Goal: Book appointment/travel/reservation

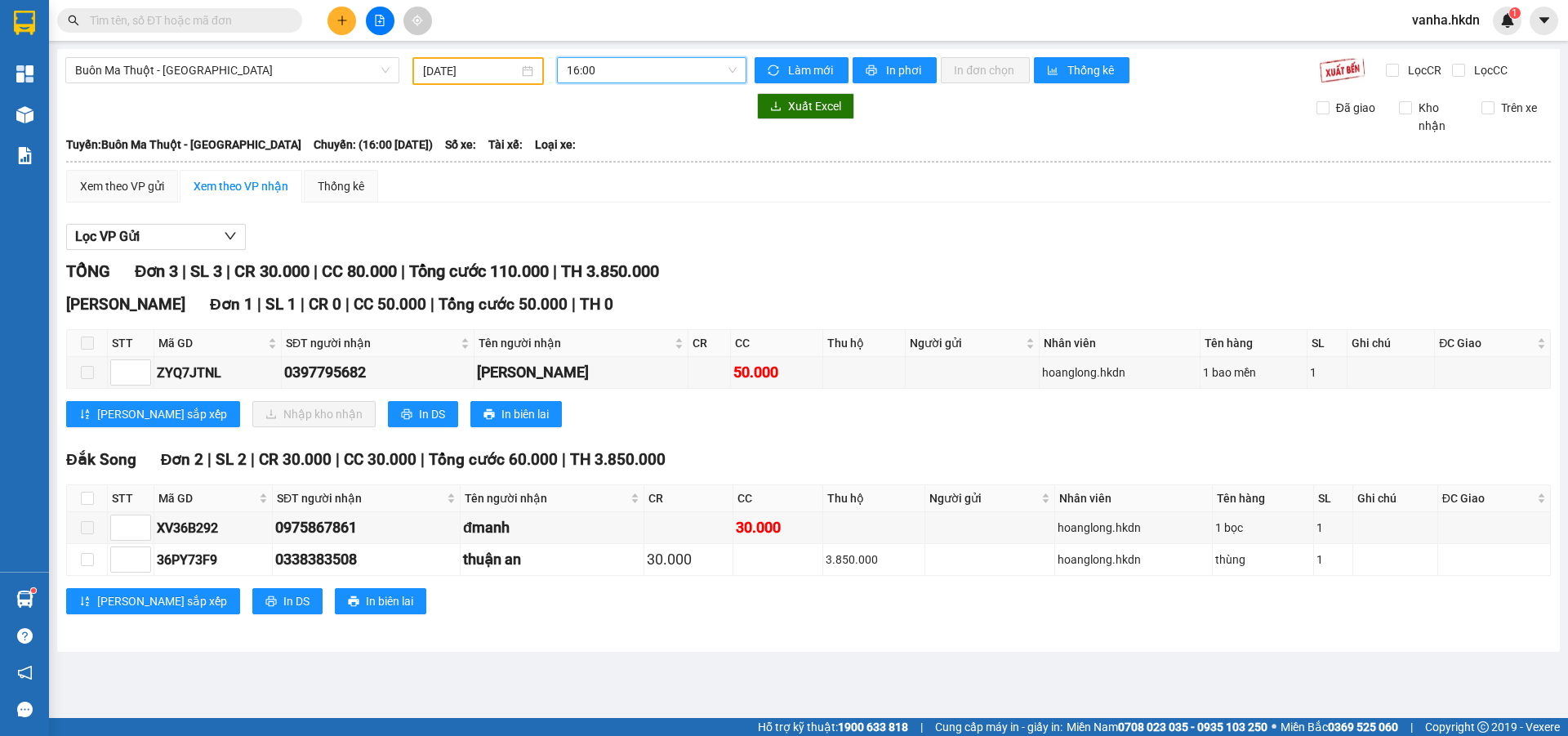
click at [649, 72] on span "16:00" at bounding box center [652, 70] width 170 height 24
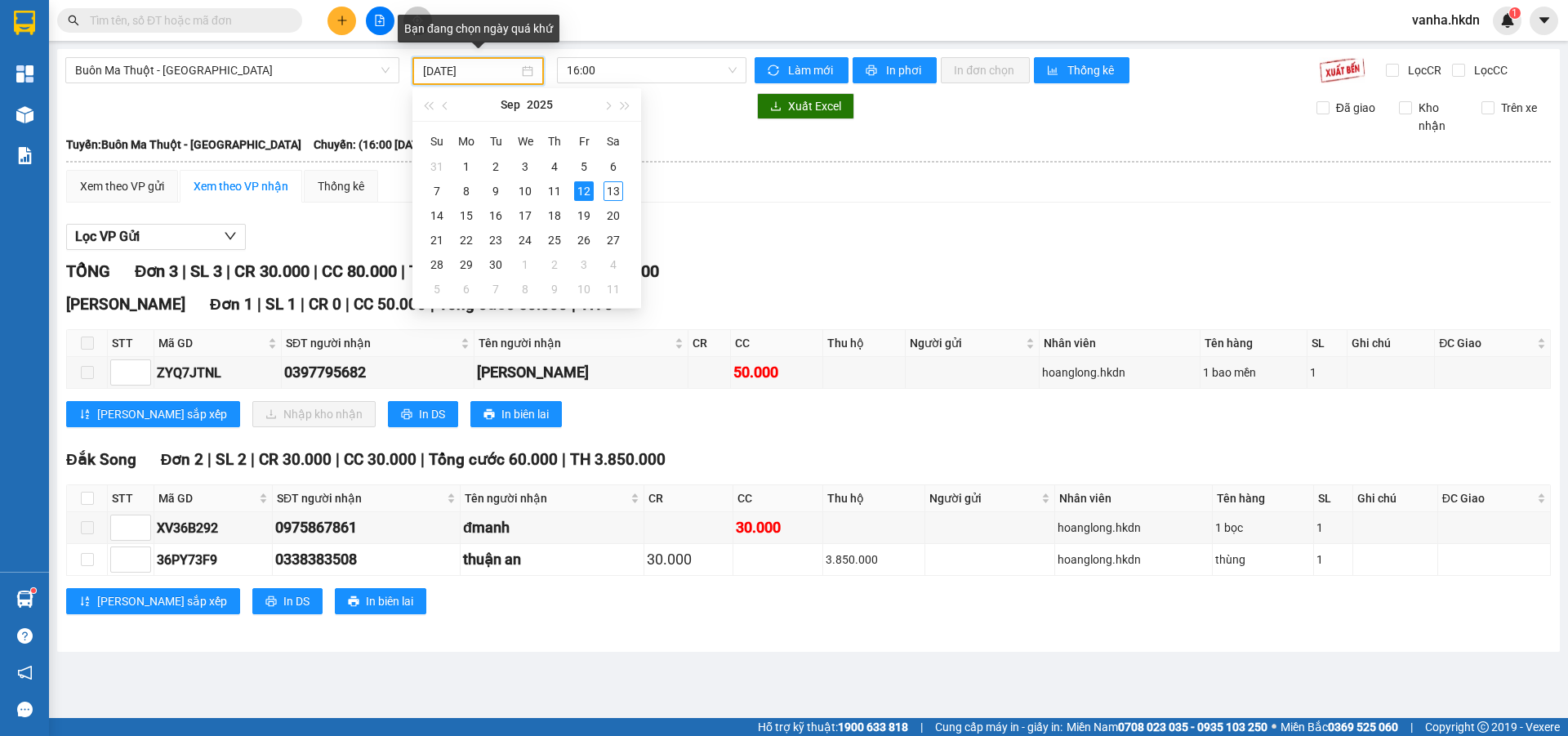
click at [493, 71] on input "[DATE]" at bounding box center [471, 71] width 96 height 18
click at [620, 191] on div "13" at bounding box center [613, 191] width 19 height 19
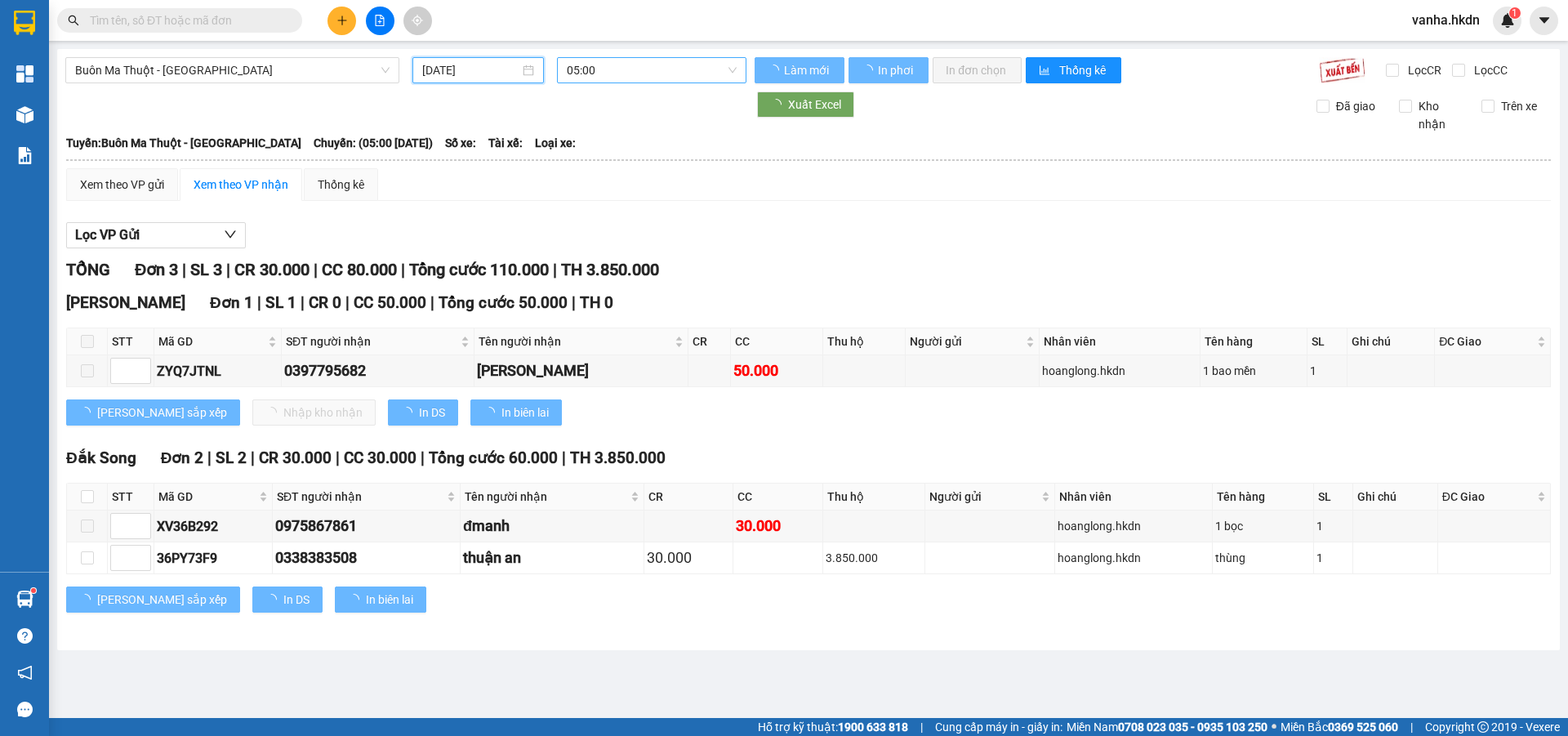
type input "[DATE]"
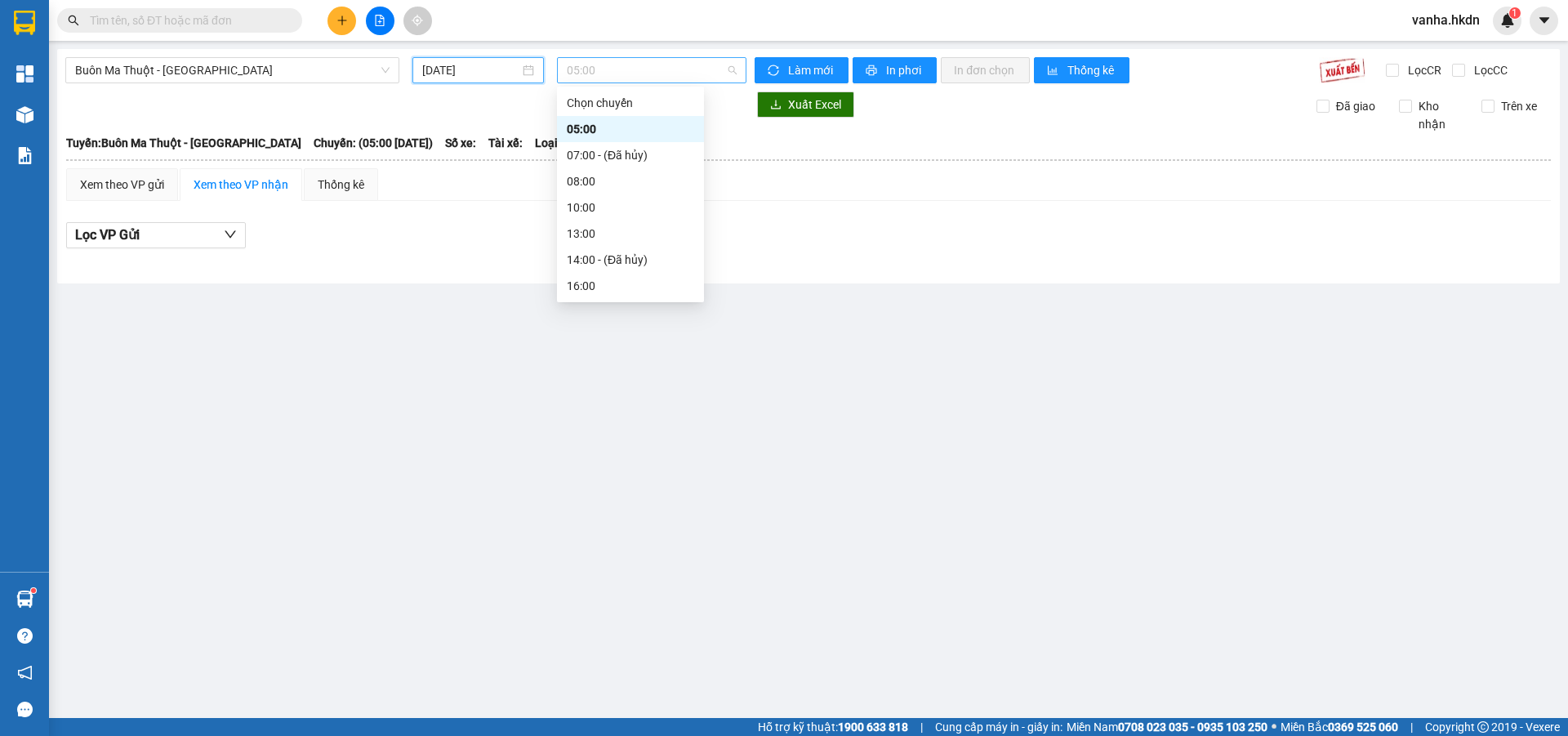
click at [625, 72] on span "05:00" at bounding box center [652, 70] width 170 height 24
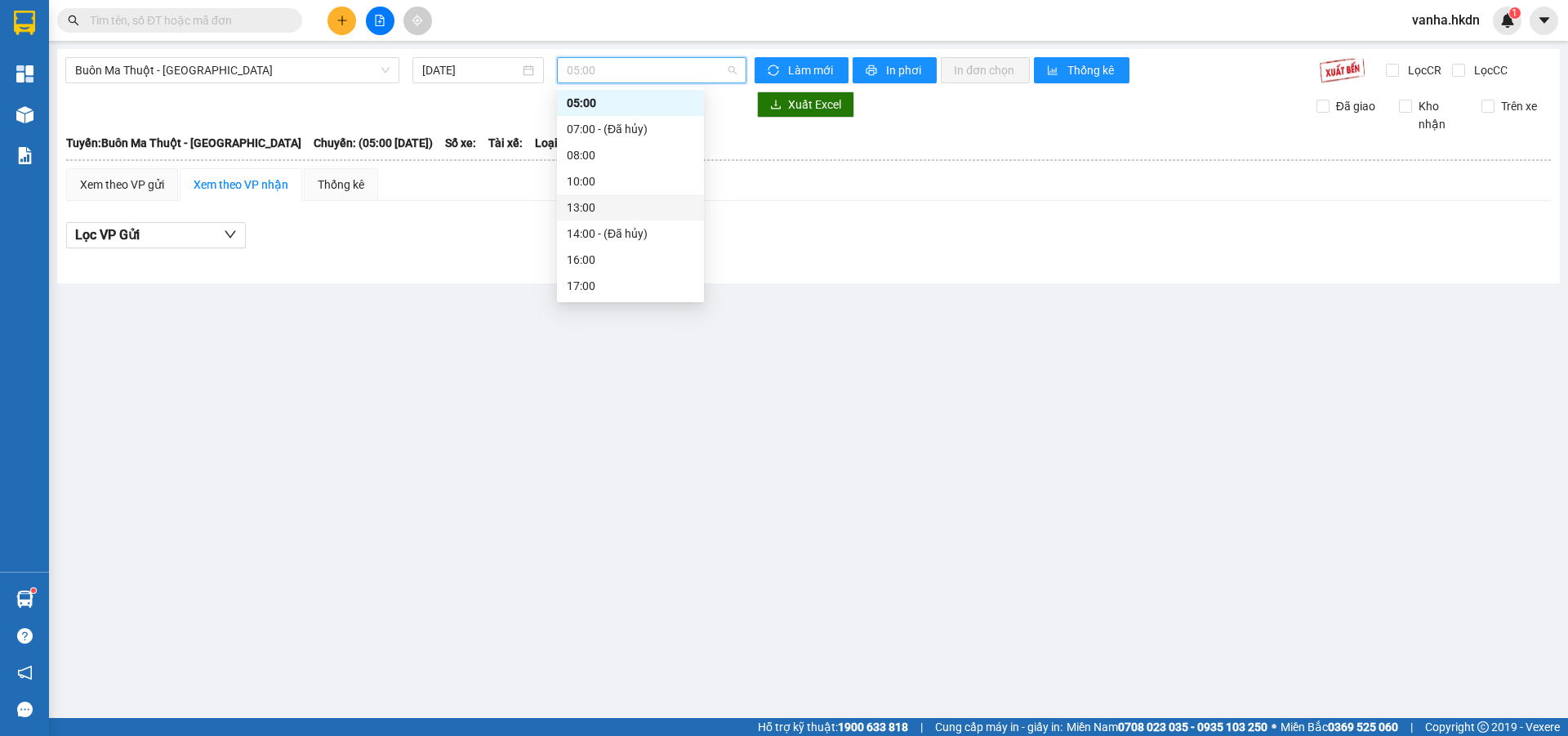
click at [588, 208] on div "13:00" at bounding box center [630, 207] width 128 height 18
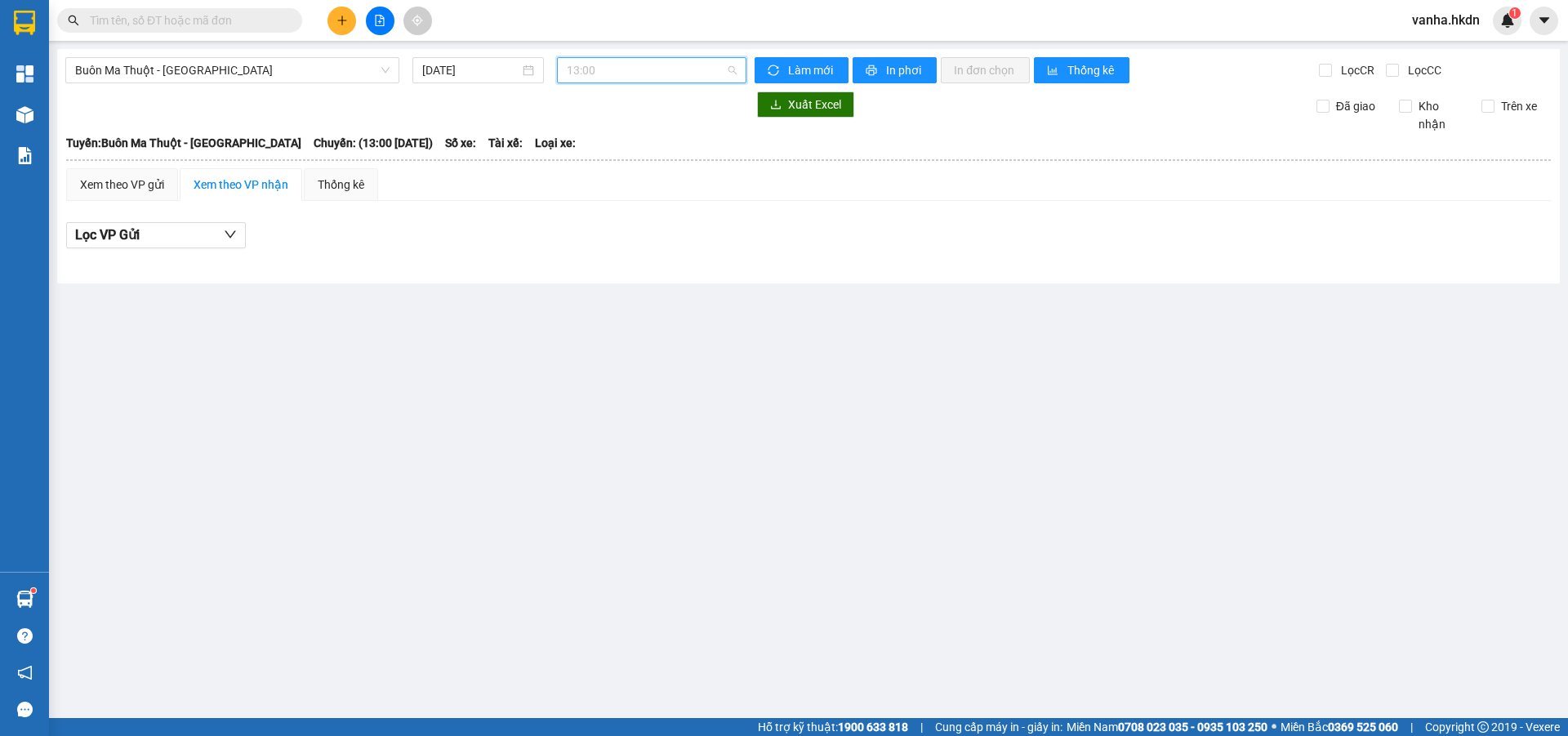
click at [624, 68] on span "13:00" at bounding box center [652, 70] width 170 height 24
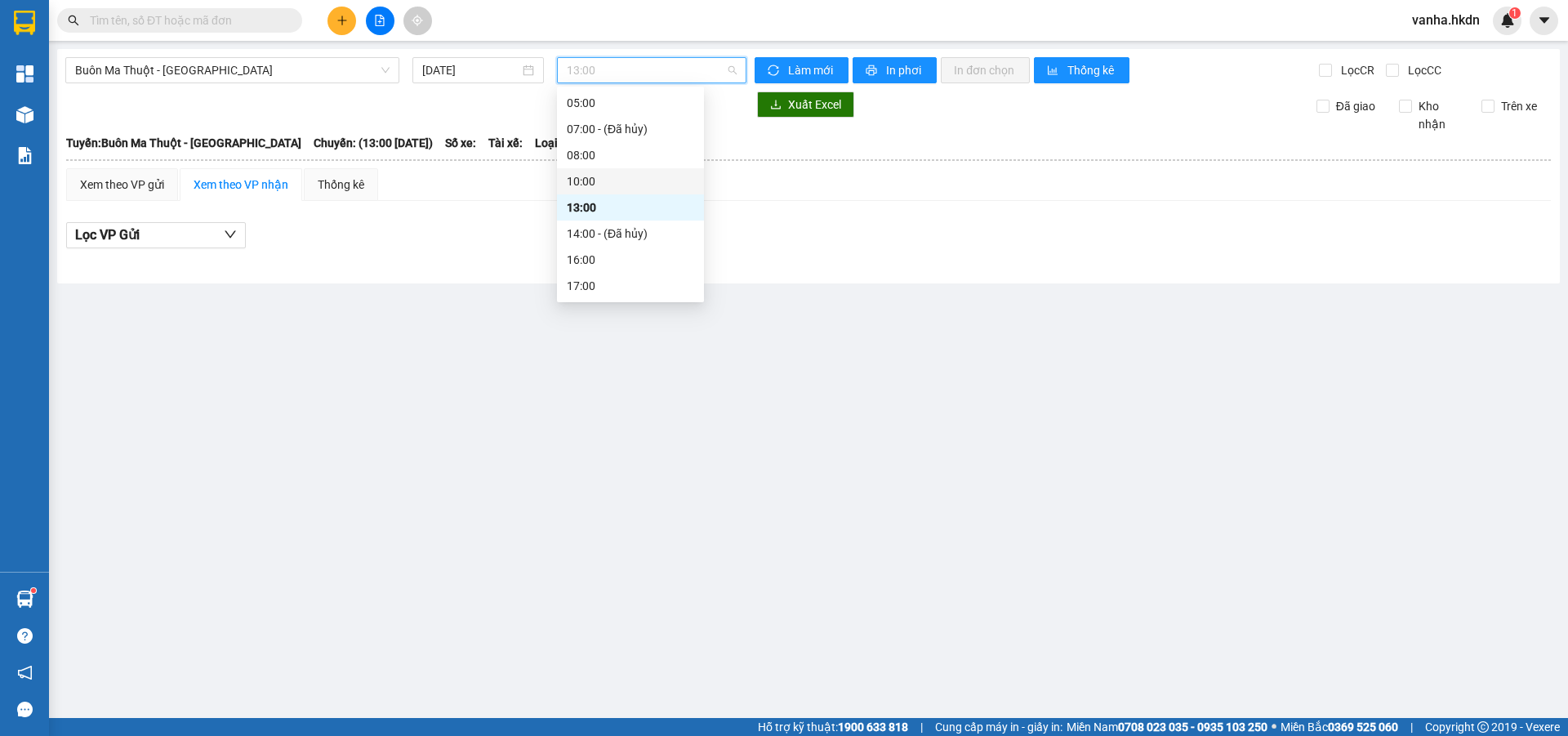
click at [588, 181] on div "10:00" at bounding box center [630, 181] width 128 height 18
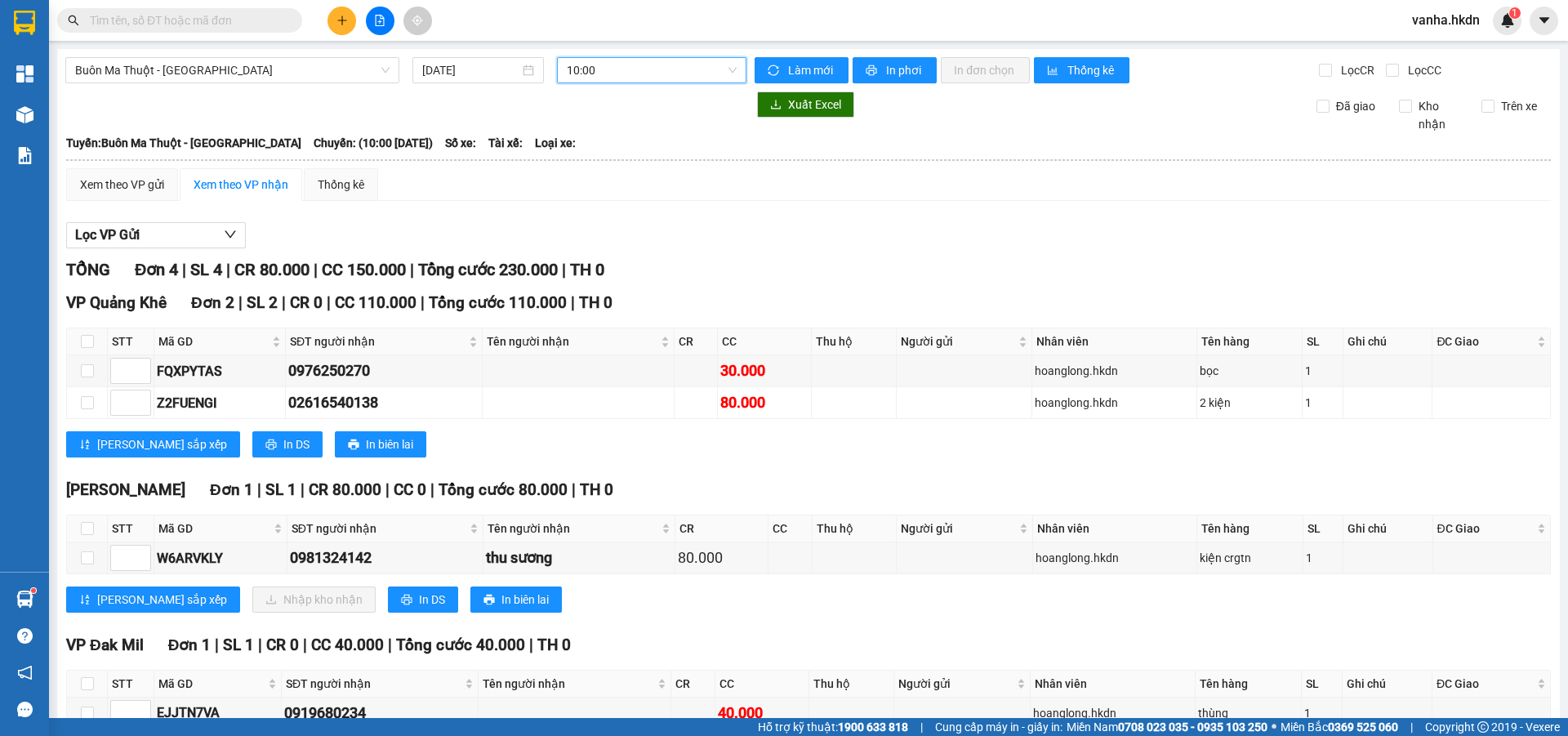
scroll to position [96, 0]
